Goal: Transaction & Acquisition: Purchase product/service

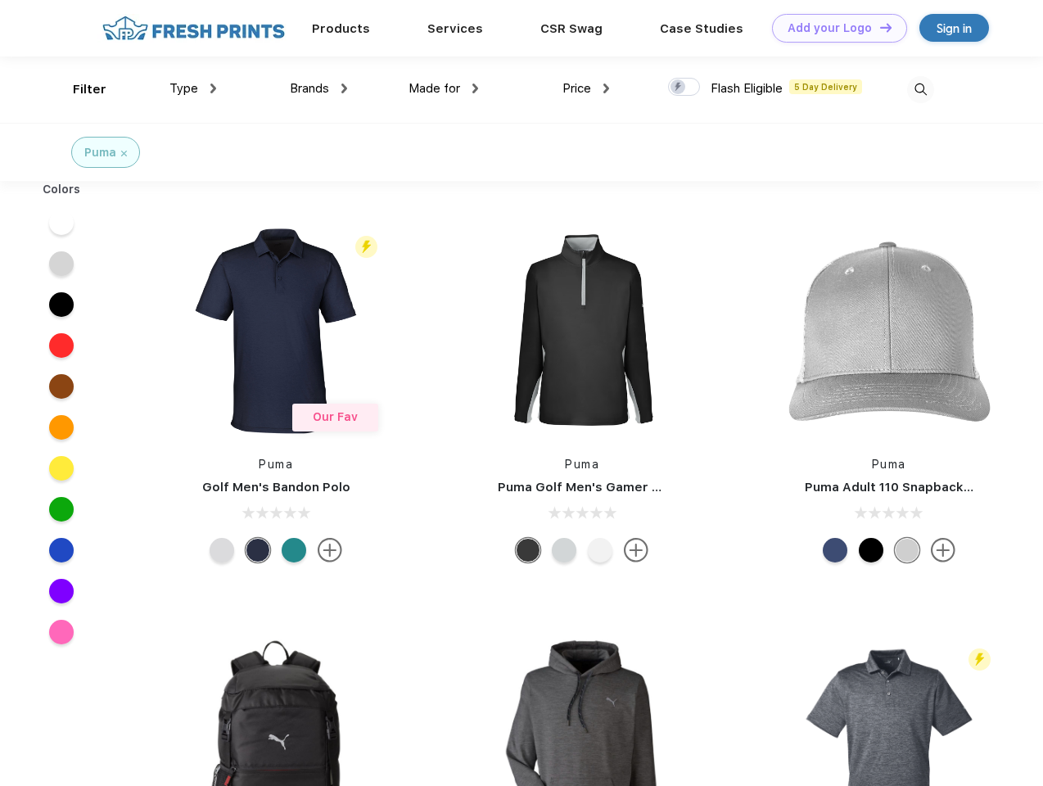
click at [834, 28] on link "Add your Logo Design Tool" at bounding box center [839, 28] width 135 height 29
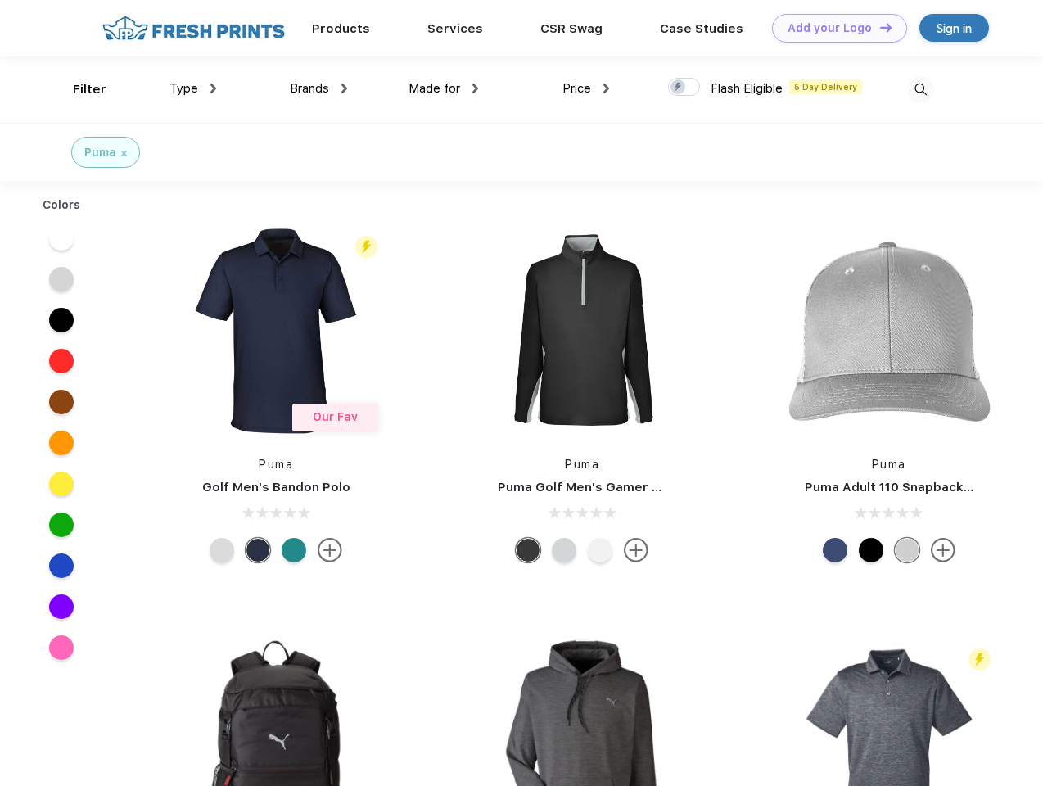
click at [0, 0] on div "Design Tool" at bounding box center [0, 0] width 0 height 0
click at [879, 27] on link "Add your Logo Design Tool" at bounding box center [839, 28] width 135 height 29
click at [79, 89] on div "Filter" at bounding box center [90, 89] width 34 height 19
click at [193, 88] on span "Type" at bounding box center [184, 88] width 29 height 15
click at [319, 88] on span "Brands" at bounding box center [309, 88] width 39 height 15
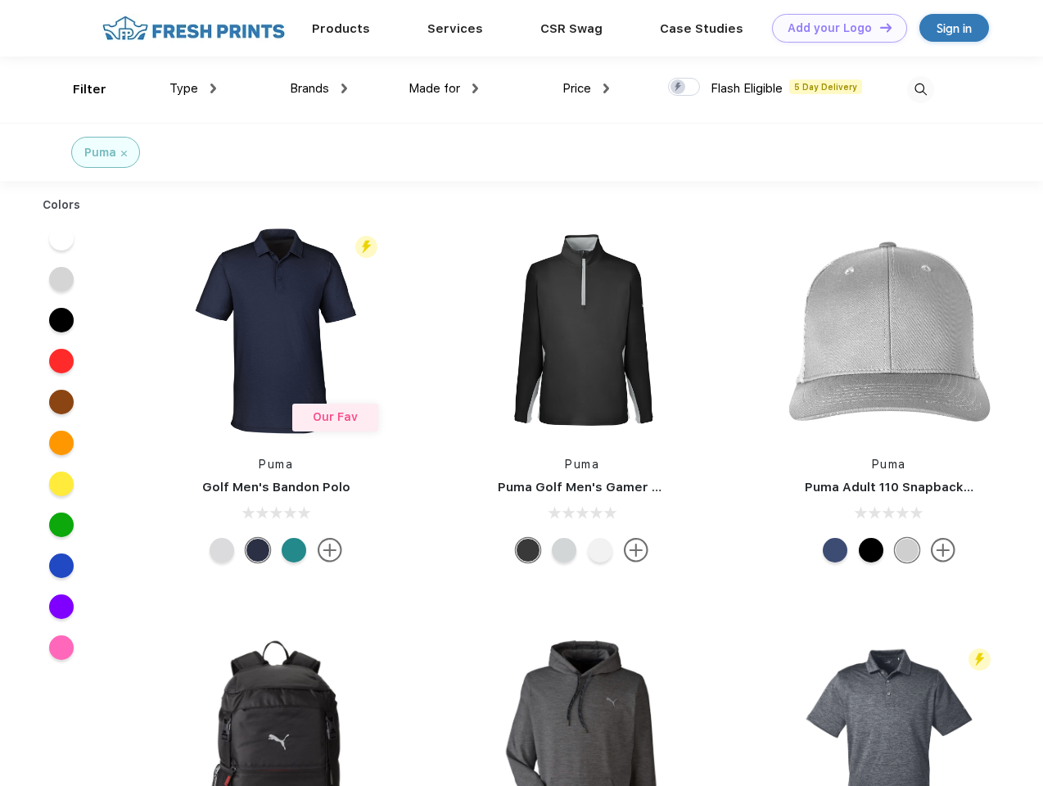
click at [444, 88] on span "Made for" at bounding box center [435, 88] width 52 height 15
click at [586, 88] on span "Price" at bounding box center [577, 88] width 29 height 15
click at [685, 88] on div at bounding box center [684, 87] width 32 height 18
click at [679, 88] on input "checkbox" at bounding box center [673, 82] width 11 height 11
click at [920, 89] on img at bounding box center [920, 89] width 27 height 27
